Goal: Task Accomplishment & Management: Use online tool/utility

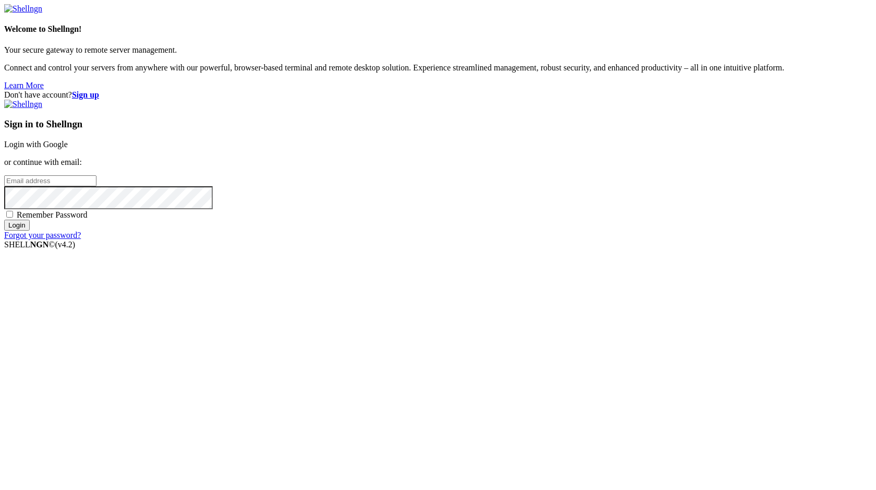
click at [68, 149] on link "Login with Google" at bounding box center [36, 144] width 64 height 9
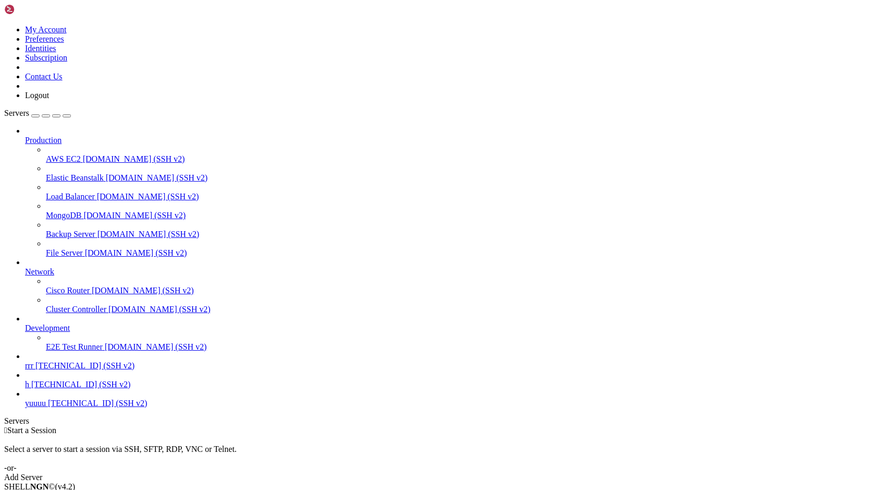
drag, startPoint x: 370, startPoint y: 220, endPoint x: 77, endPoint y: 452, distance: 374.0
click at [77, 407] on span "[TECHNICAL_ID] (SSH v2)" at bounding box center [97, 403] width 99 height 9
drag, startPoint x: 85, startPoint y: 842, endPoint x: 76, endPoint y: 850, distance: 11.5
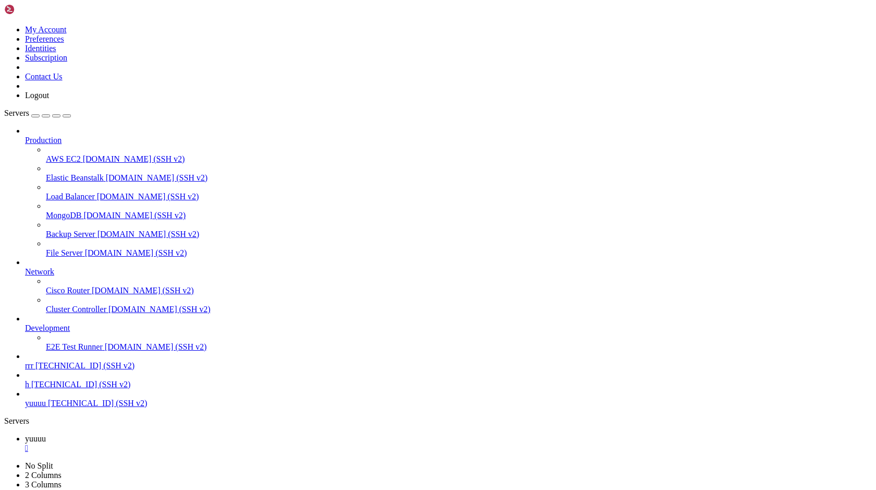
drag, startPoint x: 501, startPoint y: 810, endPoint x: 184, endPoint y: 811, distance: 317.1
drag, startPoint x: 189, startPoint y: 811, endPoint x: 79, endPoint y: 840, distance: 113.4
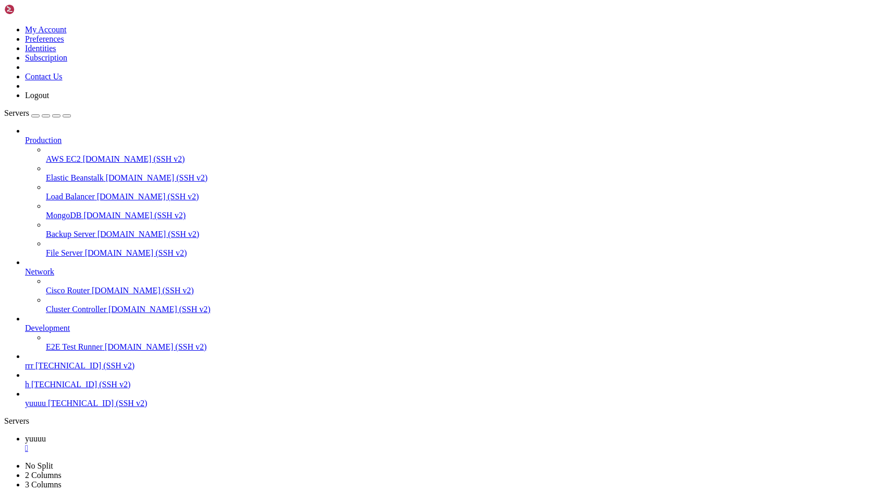
scroll to position [8662, 0]
click at [234, 393] on div at bounding box center [438, 245] width 876 height 490
click at [46, 434] on span "yuuuu" at bounding box center [35, 438] width 21 height 9
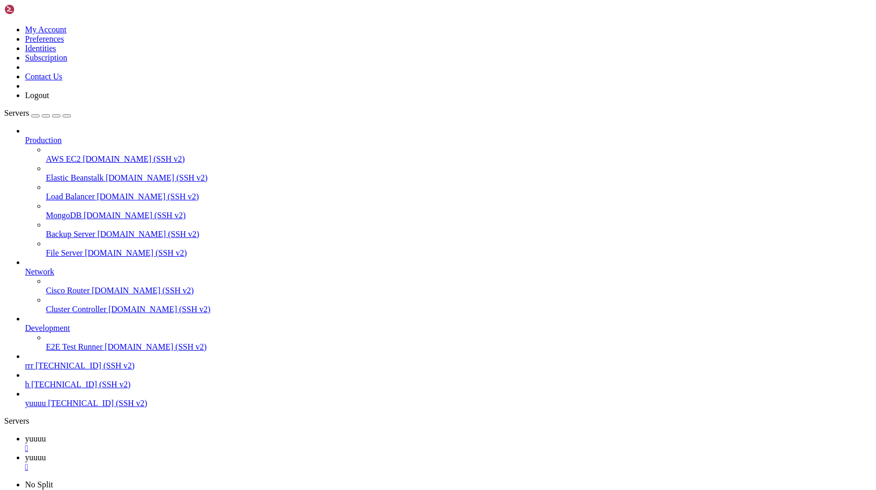
click at [25, 453] on icon at bounding box center [25, 457] width 0 height 9
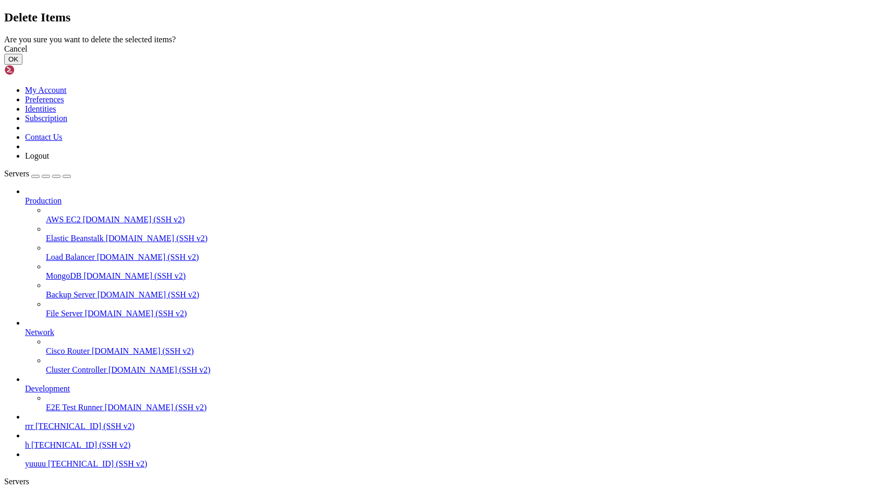
click at [22, 65] on button "OK" at bounding box center [13, 59] width 18 height 11
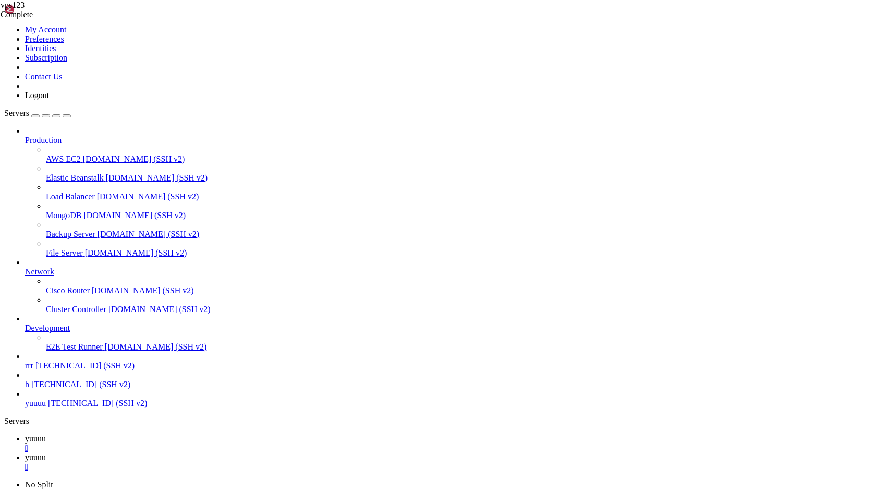
scroll to position [0, 0]
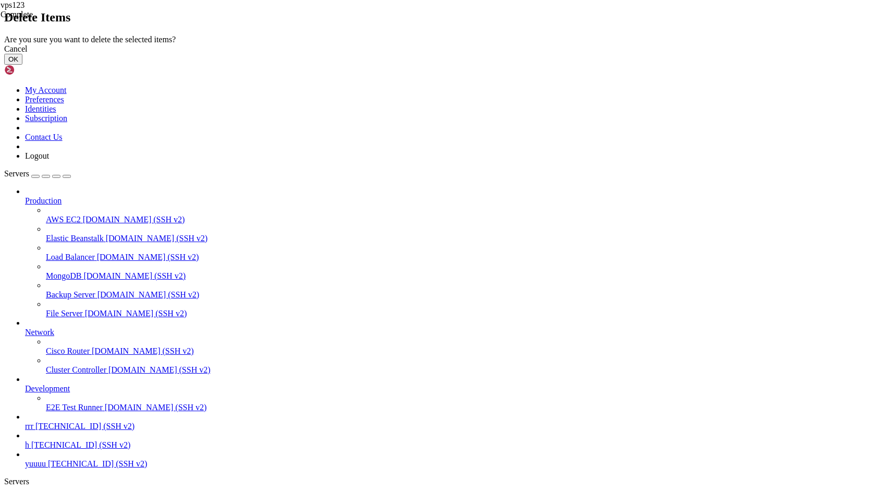
drag, startPoint x: 557, startPoint y: 277, endPoint x: 522, endPoint y: 277, distance: 34.4
click at [22, 65] on button "OK" at bounding box center [13, 59] width 18 height 11
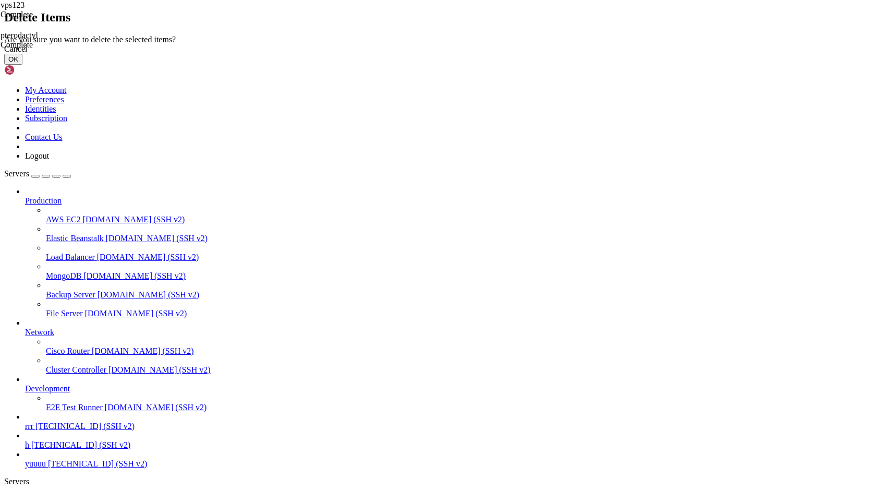
click at [22, 65] on button "OK" at bounding box center [13, 59] width 18 height 11
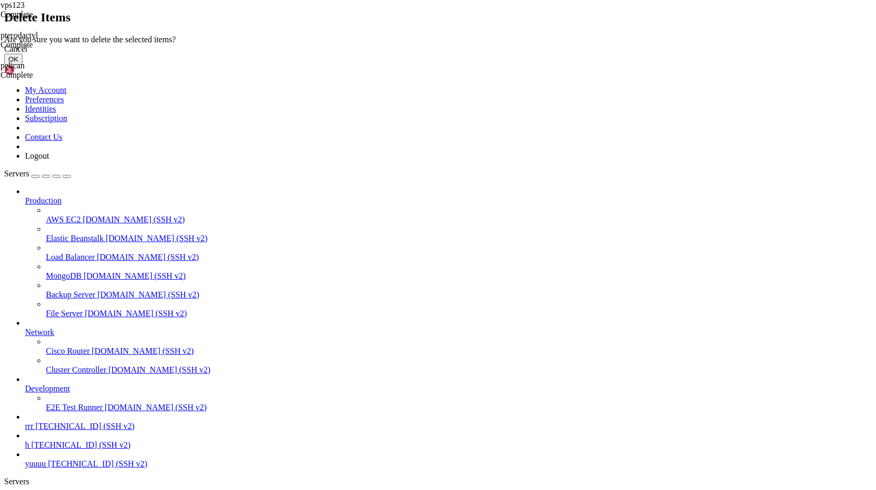
click at [22, 65] on button "OK" at bounding box center [13, 59] width 18 height 11
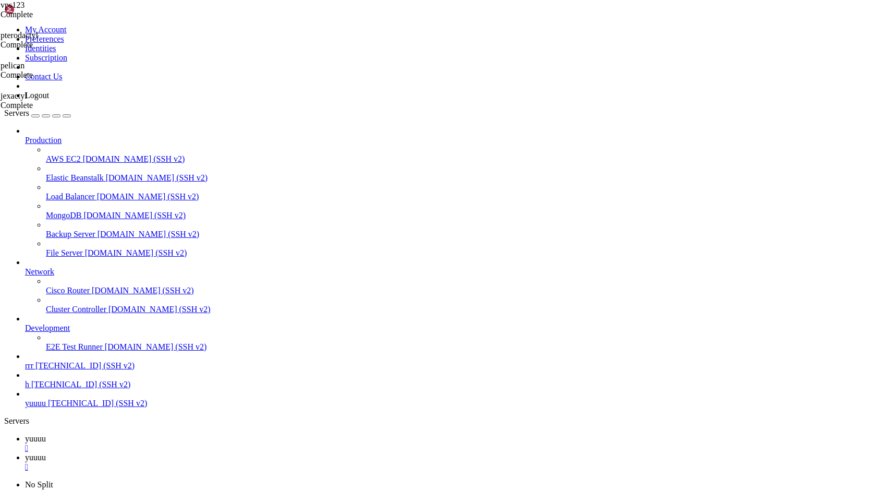
type input "/var/www/html"
click at [46, 407] on span "yuuuu" at bounding box center [35, 403] width 21 height 9
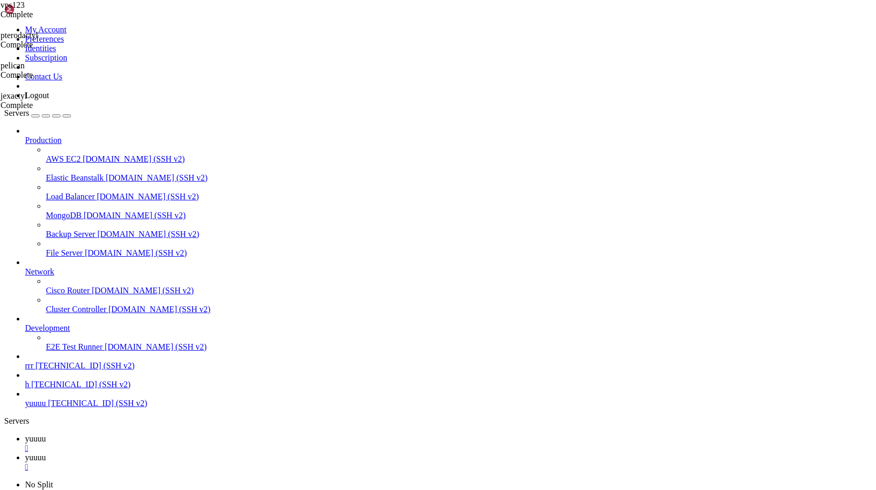
click at [46, 407] on span "yuuuu" at bounding box center [35, 403] width 21 height 9
click at [295, 481] on div "" at bounding box center [448, 485] width 847 height 9
drag, startPoint x: 149, startPoint y: 14, endPoint x: 11, endPoint y: 6, distance: 138.0
click at [46, 434] on span "yuuuu" at bounding box center [35, 438] width 21 height 9
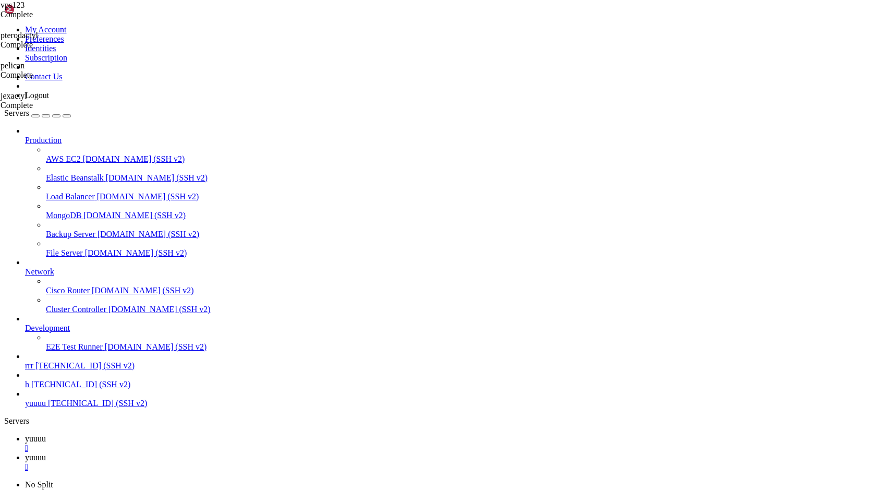
scroll to position [348, 0]
drag, startPoint x: 216, startPoint y: 965, endPoint x: 515, endPoint y: 887, distance: 309.0
drag, startPoint x: 189, startPoint y: 669, endPoint x: 481, endPoint y: 976, distance: 423.9
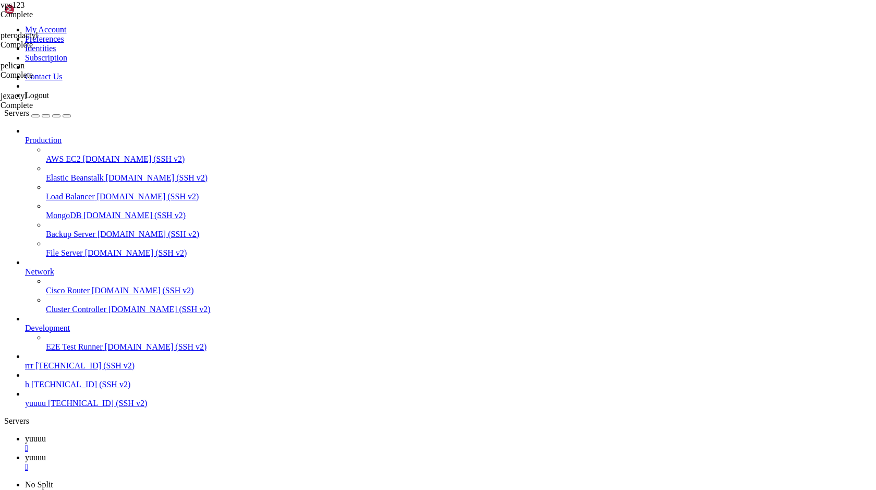
drag, startPoint x: 59, startPoint y: 934, endPoint x: 715, endPoint y: 933, distance: 655.1
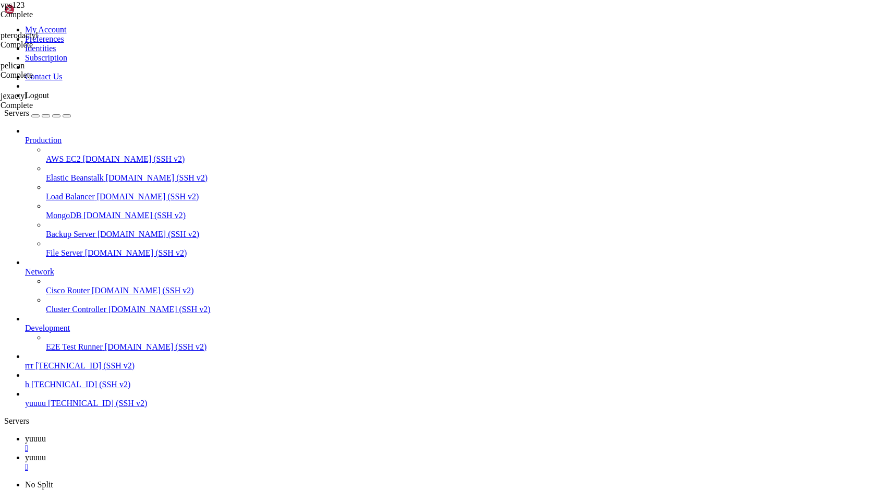
drag, startPoint x: 45, startPoint y: 918, endPoint x: 621, endPoint y: 943, distance: 576.9
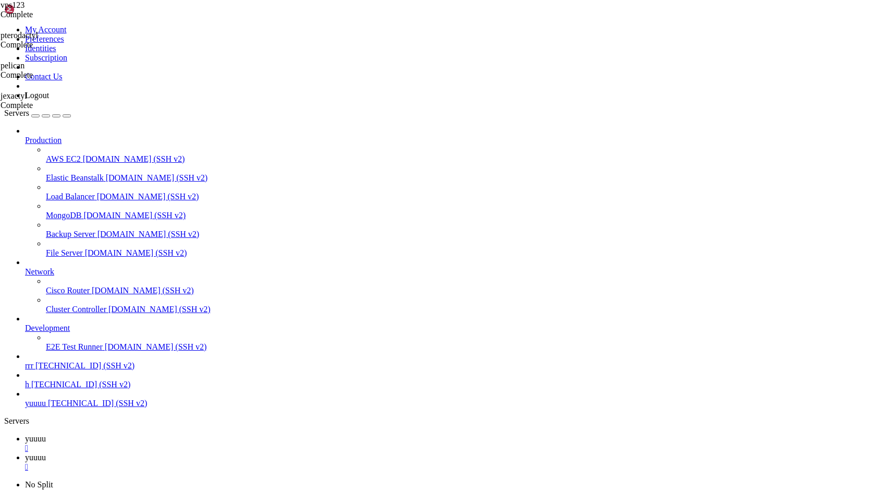
drag, startPoint x: 358, startPoint y: 922, endPoint x: 382, endPoint y: 781, distance: 142.9
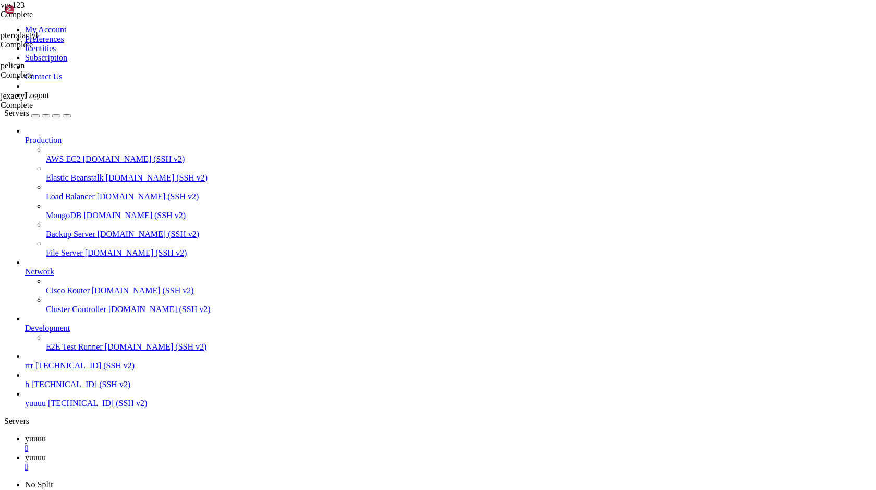
drag, startPoint x: 671, startPoint y: 1024, endPoint x: 698, endPoint y: 1015, distance: 28.7
drag, startPoint x: 175, startPoint y: 854, endPoint x: 143, endPoint y: 774, distance: 86.2
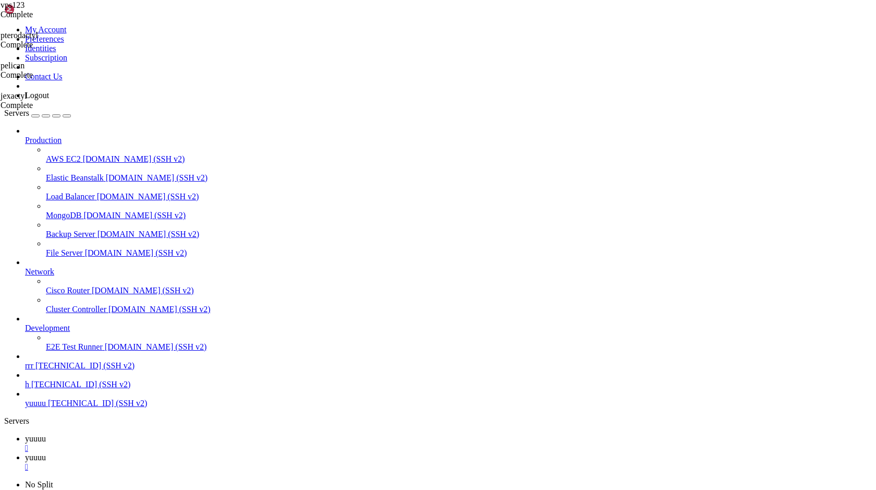
drag, startPoint x: 373, startPoint y: 1036, endPoint x: 52, endPoint y: 1036, distance: 321.3
